Goal: Transaction & Acquisition: Purchase product/service

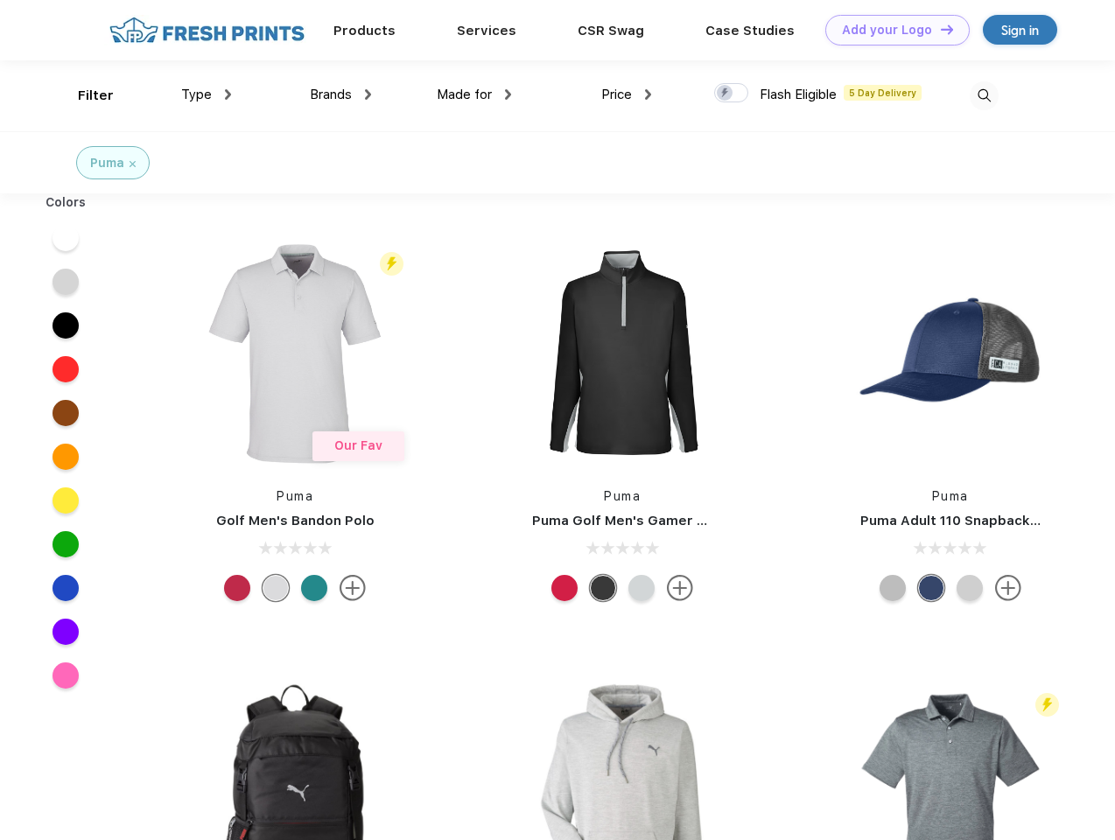
scroll to position [1, 0]
click at [891, 30] on link "Add your Logo Design Tool" at bounding box center [897, 30] width 144 height 31
click at [0, 0] on div "Design Tool" at bounding box center [0, 0] width 0 height 0
click at [939, 29] on link "Add your Logo Design Tool" at bounding box center [897, 30] width 144 height 31
click at [84, 95] on div "Filter" at bounding box center [96, 96] width 36 height 20
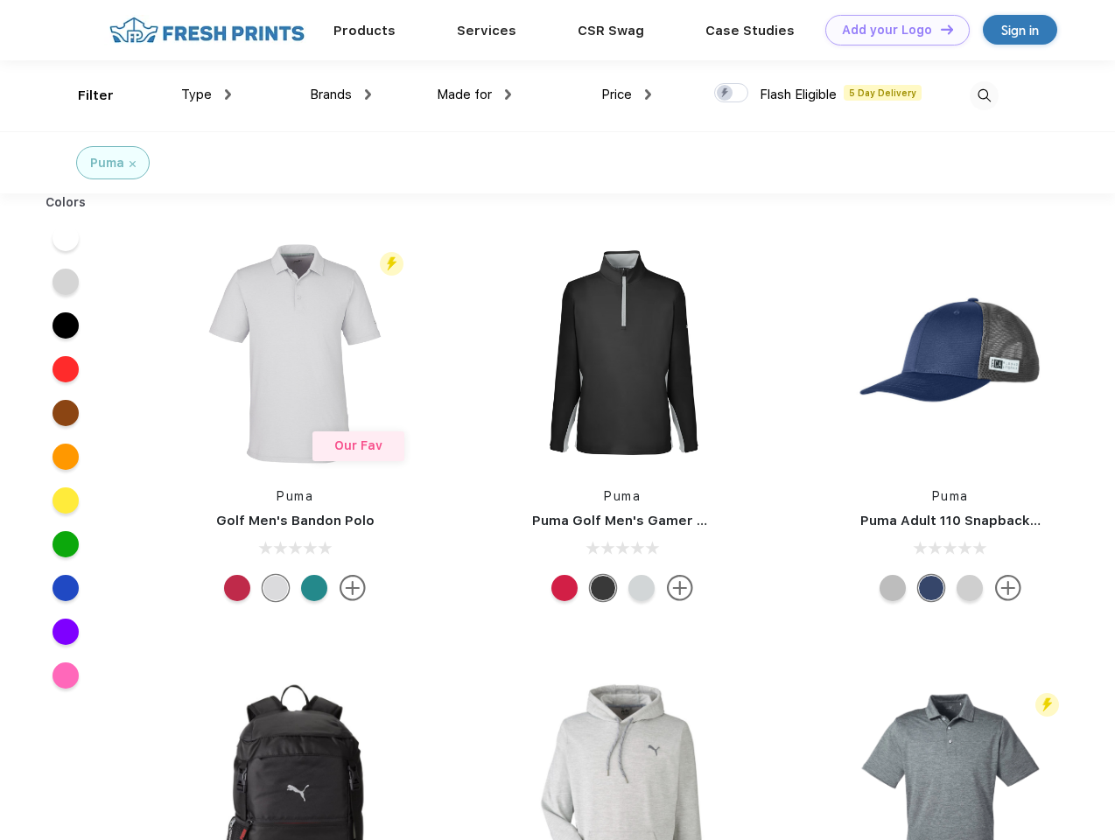
click at [206, 94] on span "Type" at bounding box center [196, 95] width 31 height 16
click at [340, 94] on span "Brands" at bounding box center [331, 95] width 42 height 16
click at [474, 94] on span "Made for" at bounding box center [464, 95] width 55 height 16
click at [626, 94] on span "Price" at bounding box center [616, 95] width 31 height 16
click at [731, 94] on div at bounding box center [731, 92] width 34 height 19
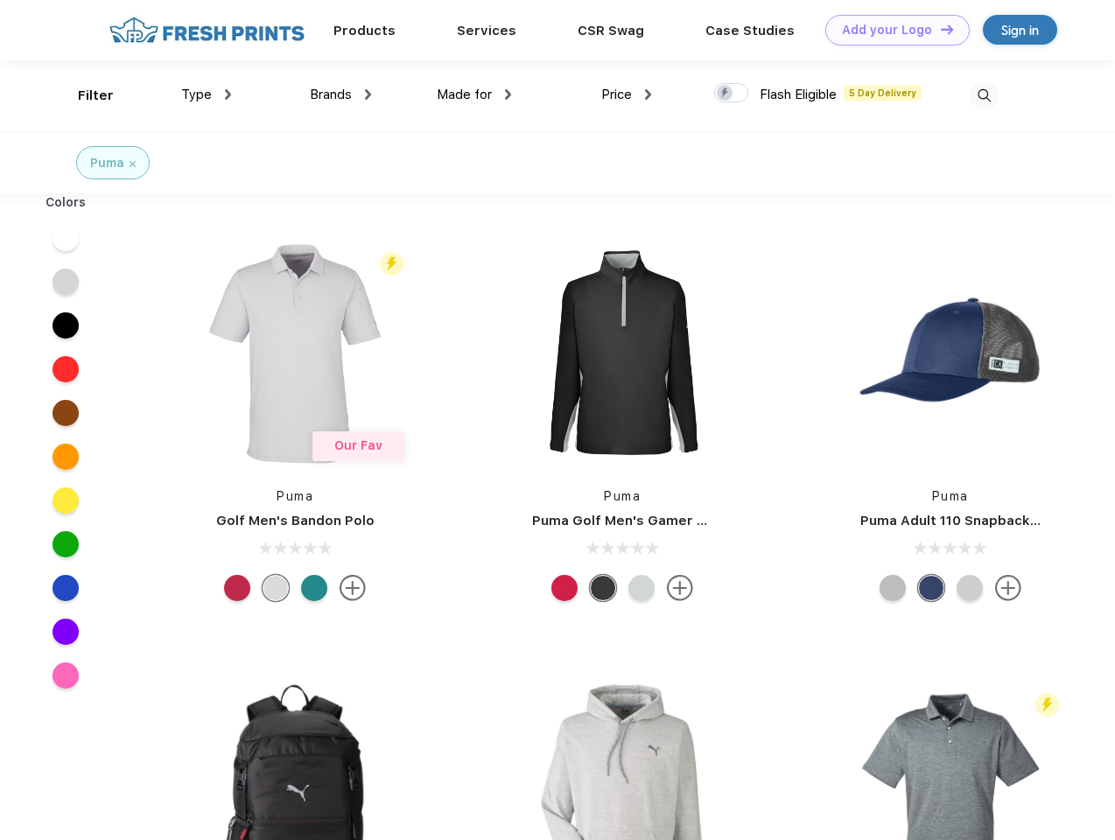
click at [725, 94] on input "checkbox" at bounding box center [719, 87] width 11 height 11
click at [983, 95] on img at bounding box center [983, 95] width 29 height 29
